Goal: Information Seeking & Learning: Learn about a topic

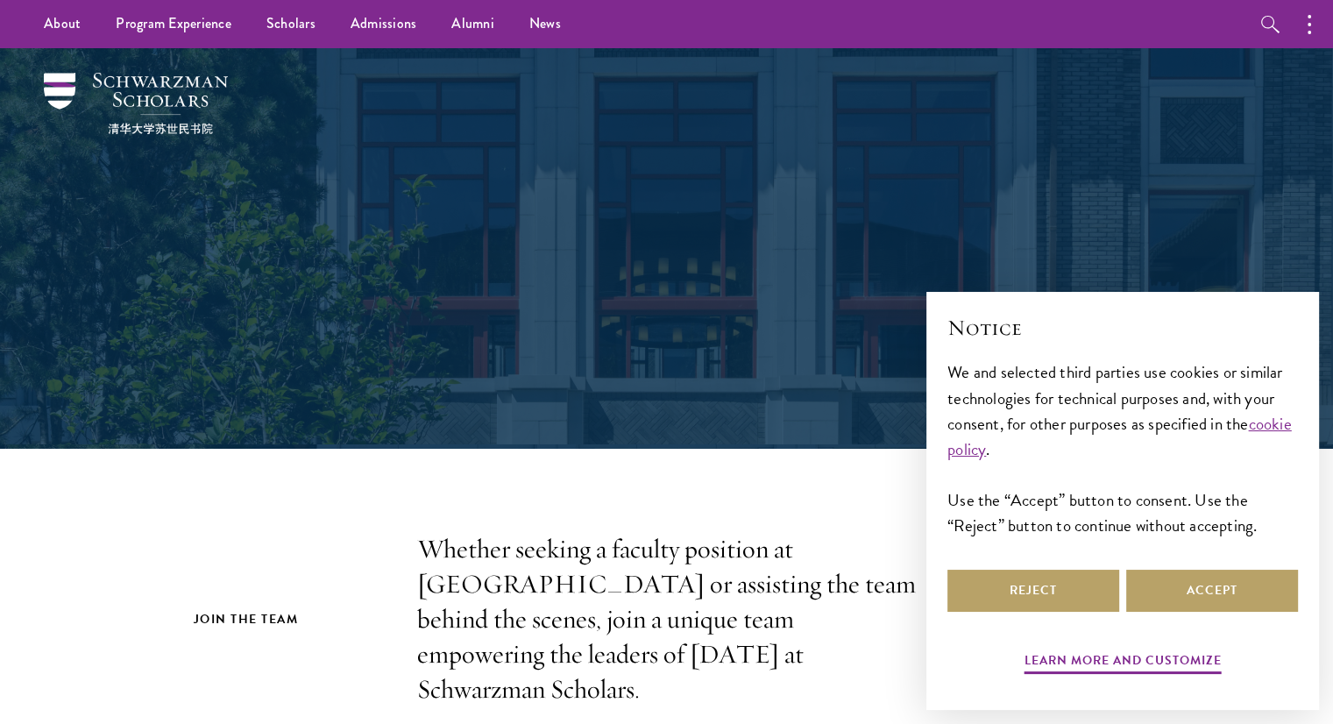
click at [1178, 580] on button "Accept" at bounding box center [1213, 591] width 172 height 42
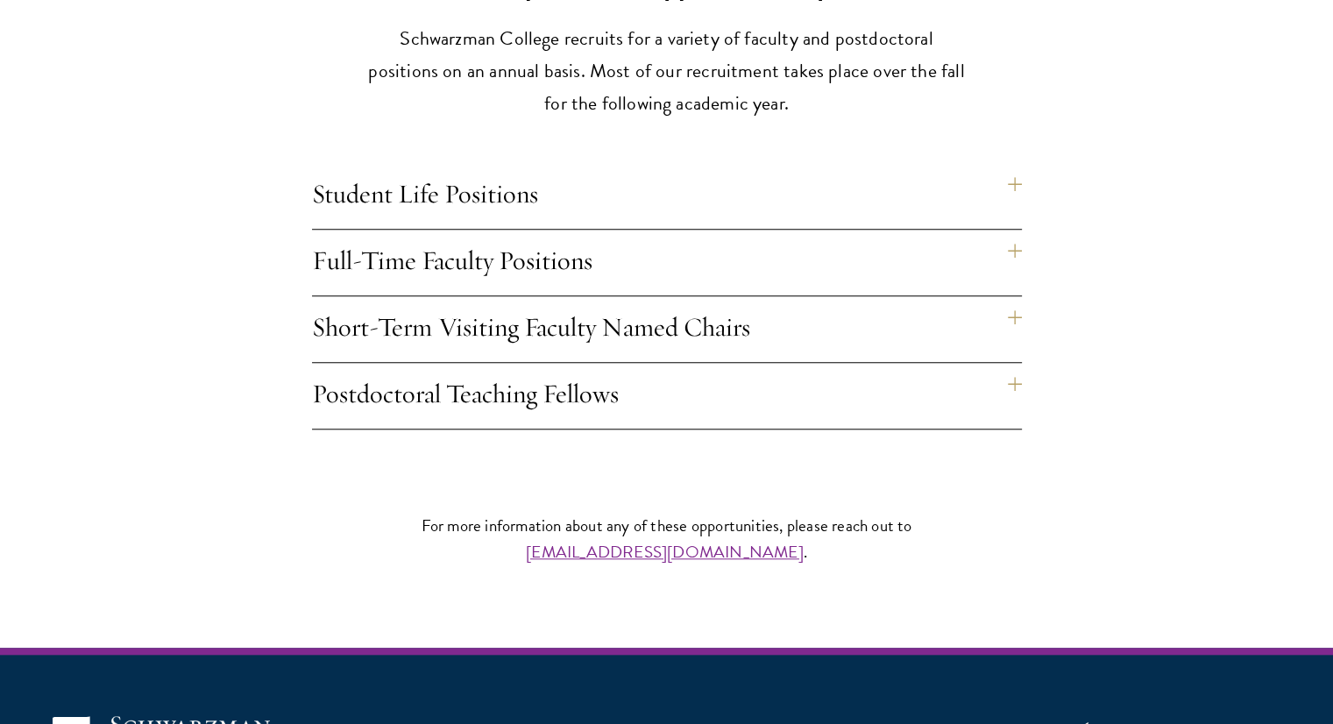
scroll to position [1490, 0]
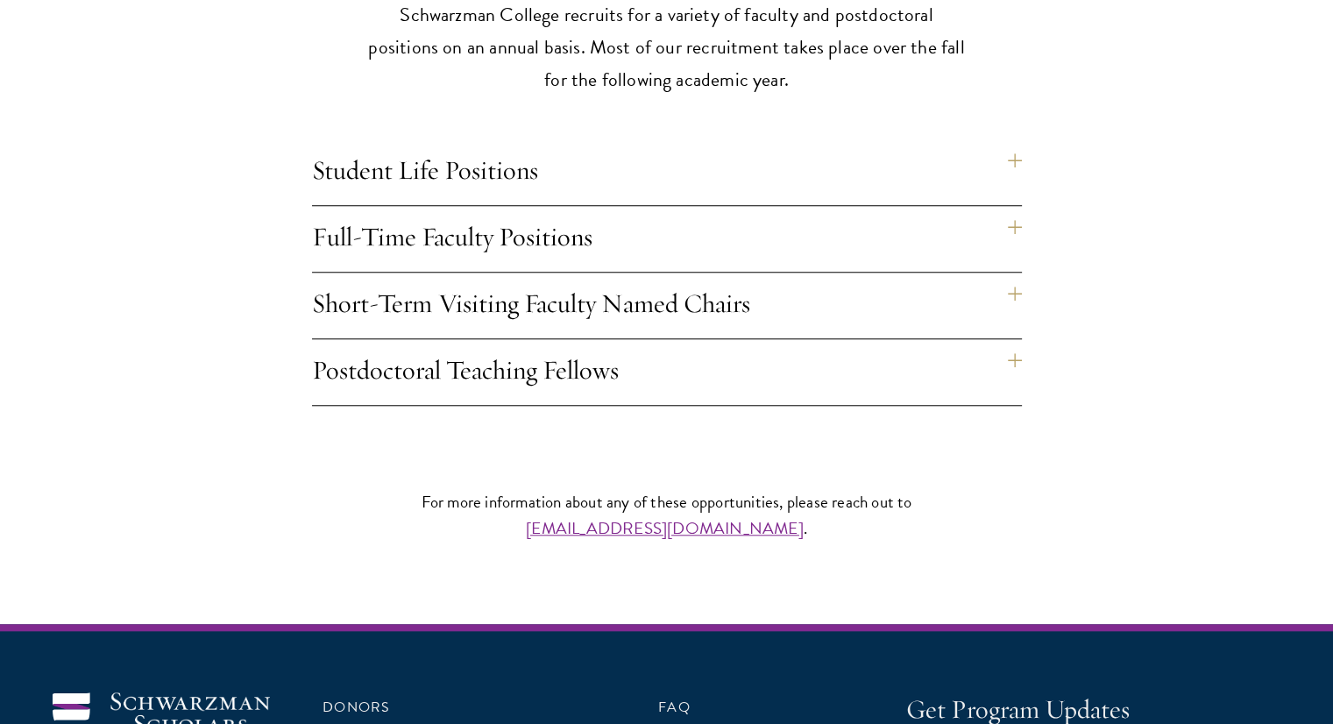
click at [724, 206] on h4 "Full-Time Faculty Positions" at bounding box center [667, 239] width 710 height 66
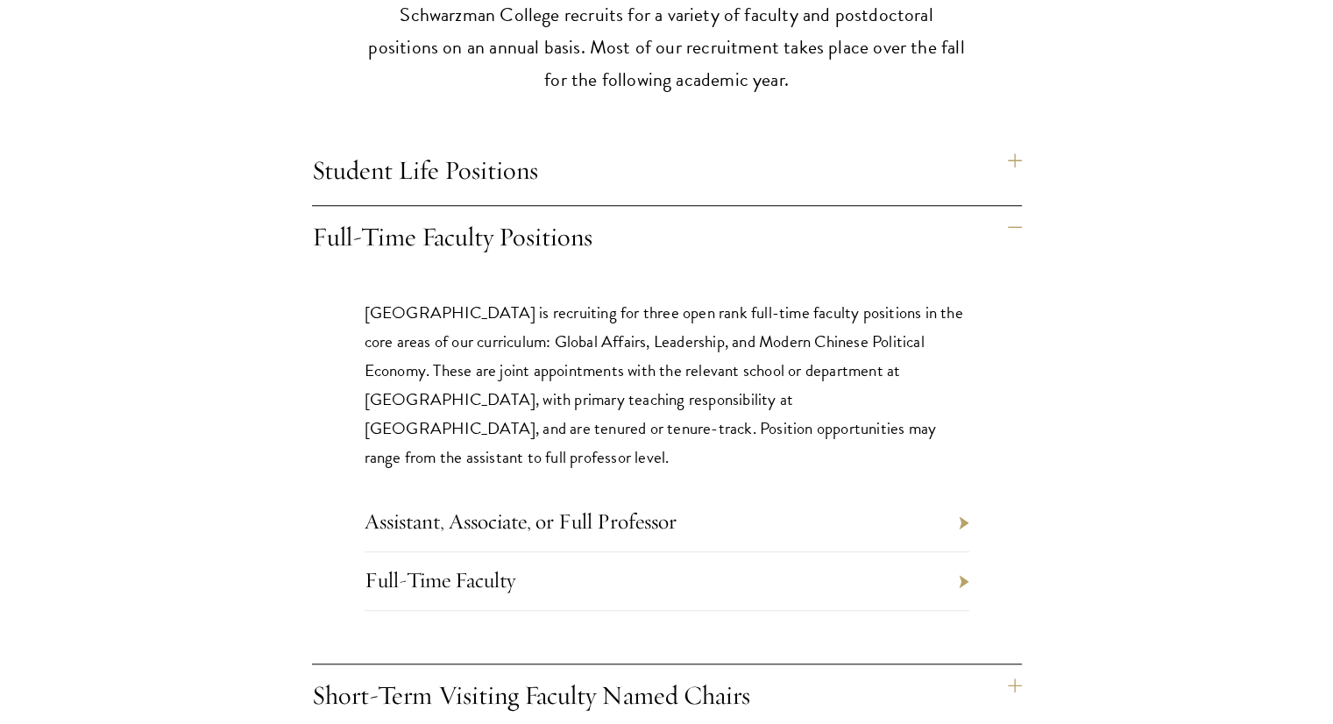
click at [729, 206] on h4 "Full-Time Faculty Positions" at bounding box center [667, 239] width 710 height 66
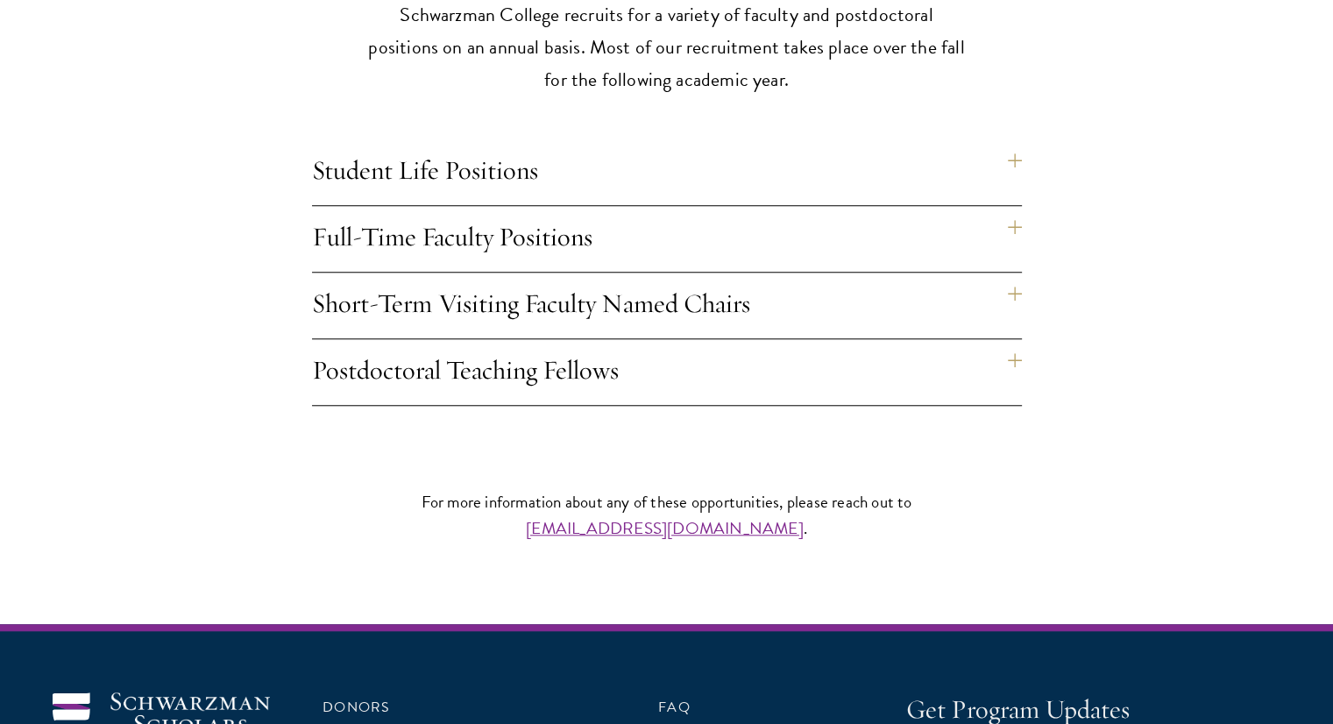
click at [729, 139] on h4 "Student Life Positions" at bounding box center [667, 172] width 710 height 66
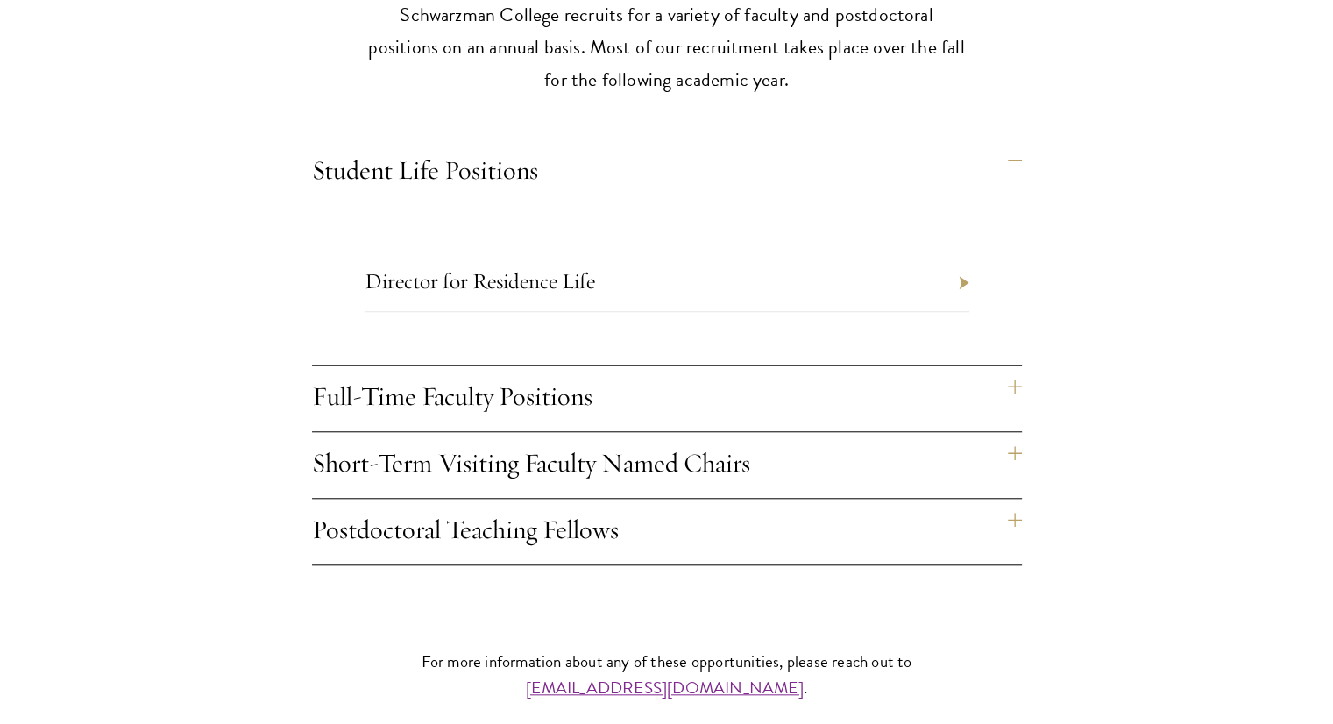
click at [729, 139] on h4 "Student Life Positions" at bounding box center [667, 172] width 710 height 66
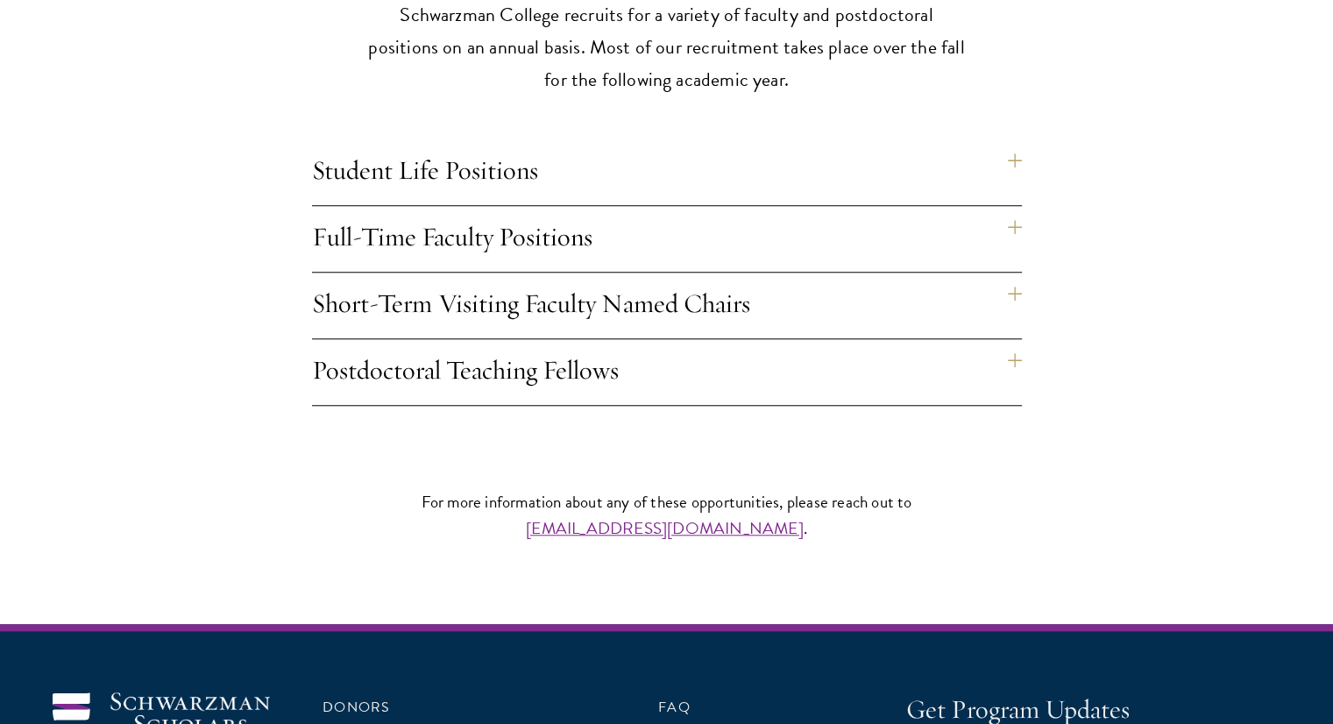
click at [514, 353] on h4 "Postdoctoral Teaching Fellows" at bounding box center [667, 372] width 710 height 66
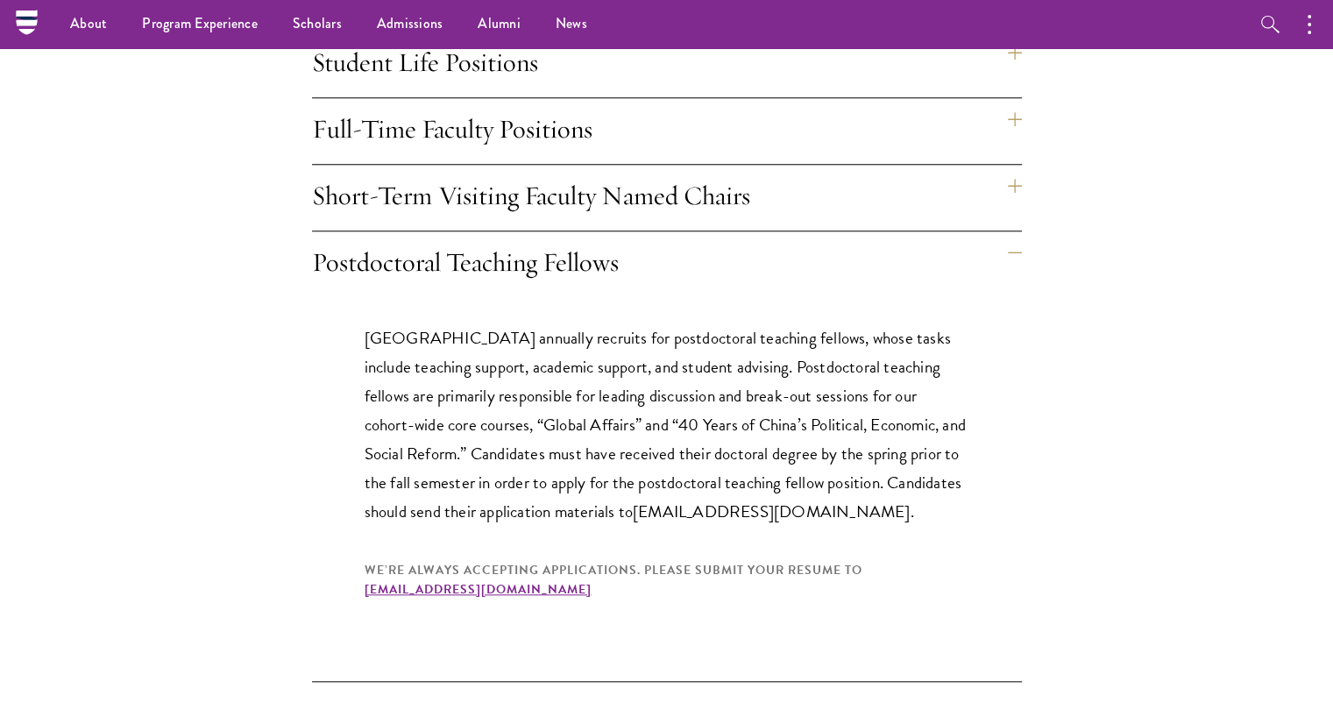
scroll to position [1578, 0]
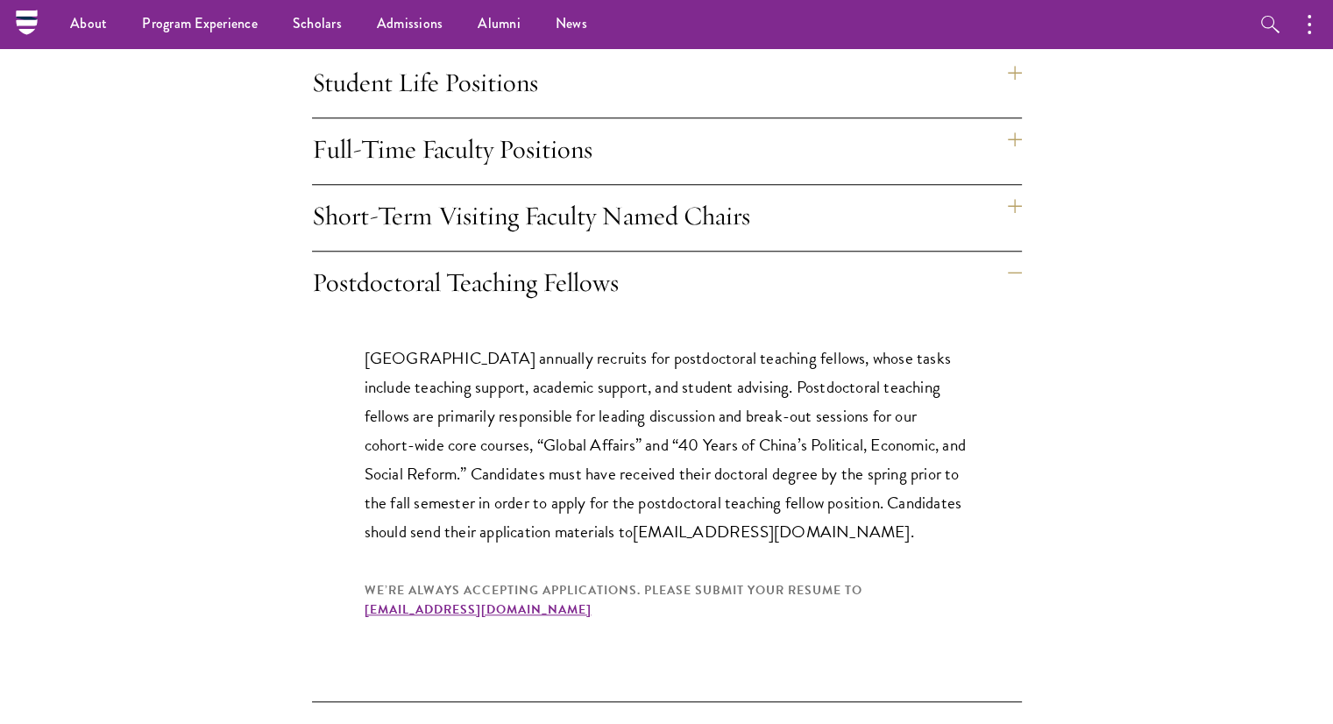
click at [452, 252] on h4 "Postdoctoral Teaching Fellows" at bounding box center [667, 285] width 710 height 66
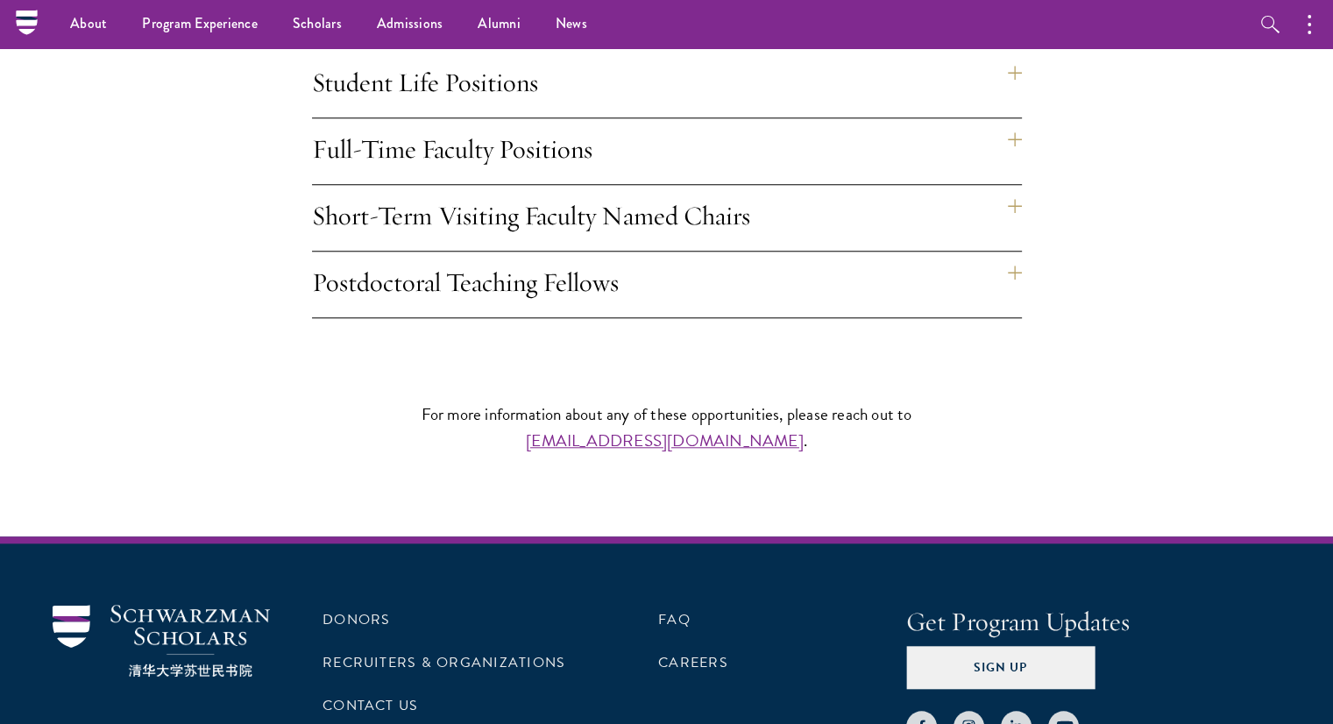
click at [500, 185] on h4 "Short-Term Visiting Faculty Named Chairs" at bounding box center [667, 218] width 710 height 66
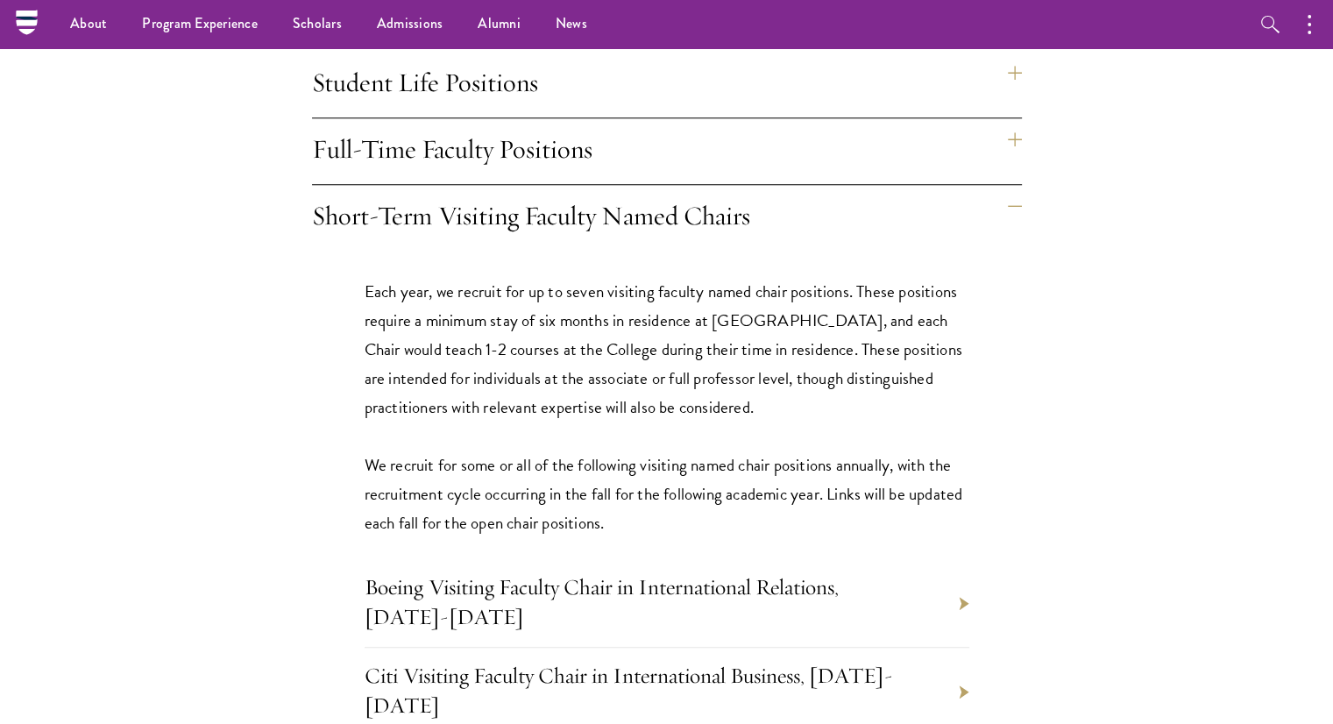
click at [500, 185] on h4 "Short-Term Visiting Faculty Named Chairs" at bounding box center [667, 218] width 710 height 66
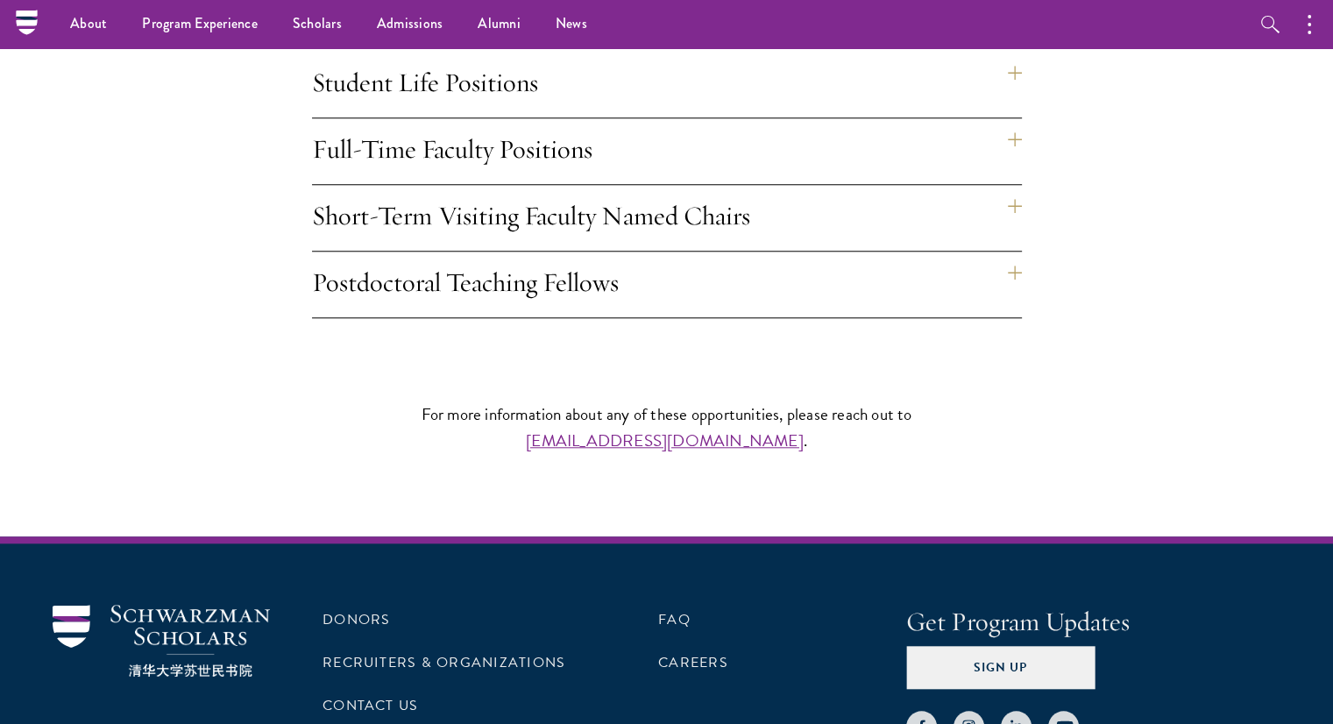
click at [499, 185] on h4 "Short-Term Visiting Faculty Named Chairs" at bounding box center [667, 218] width 710 height 66
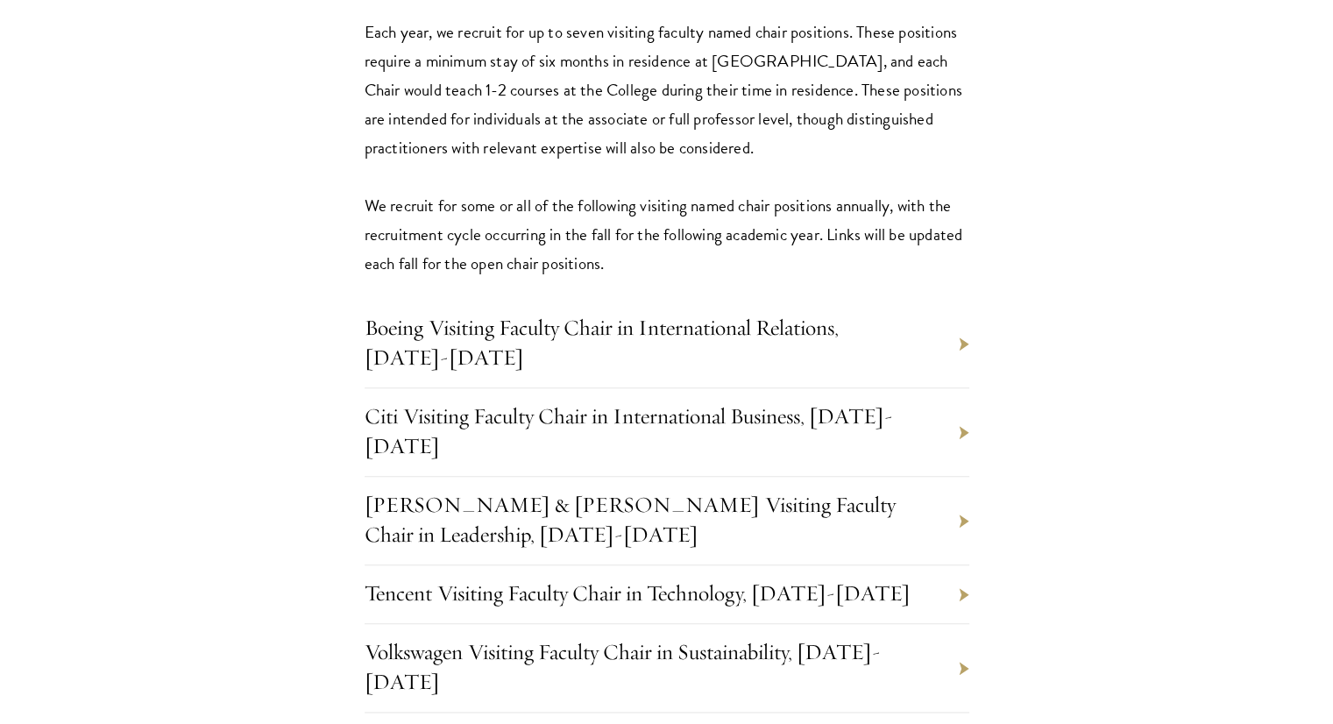
scroll to position [1841, 0]
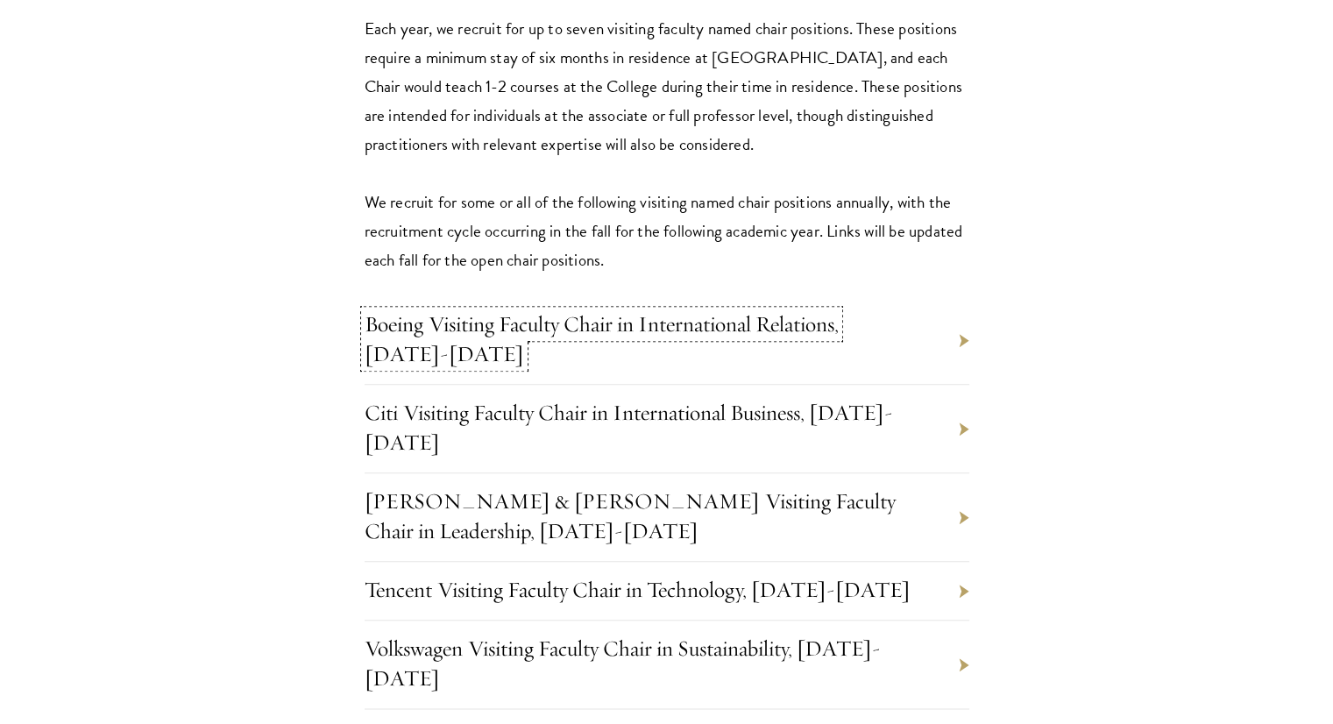
drag, startPoint x: 601, startPoint y: 288, endPoint x: 552, endPoint y: 294, distance: 48.5
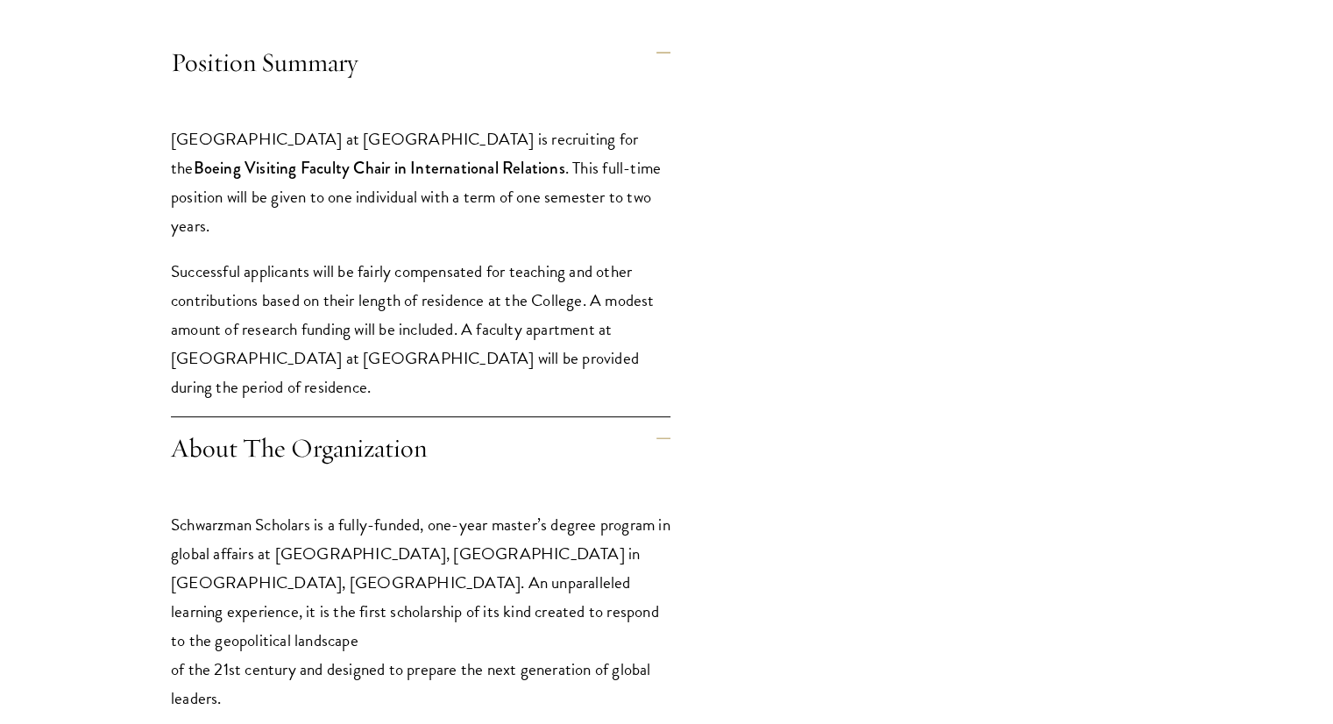
scroll to position [789, 0]
